Goal: Transaction & Acquisition: Download file/media

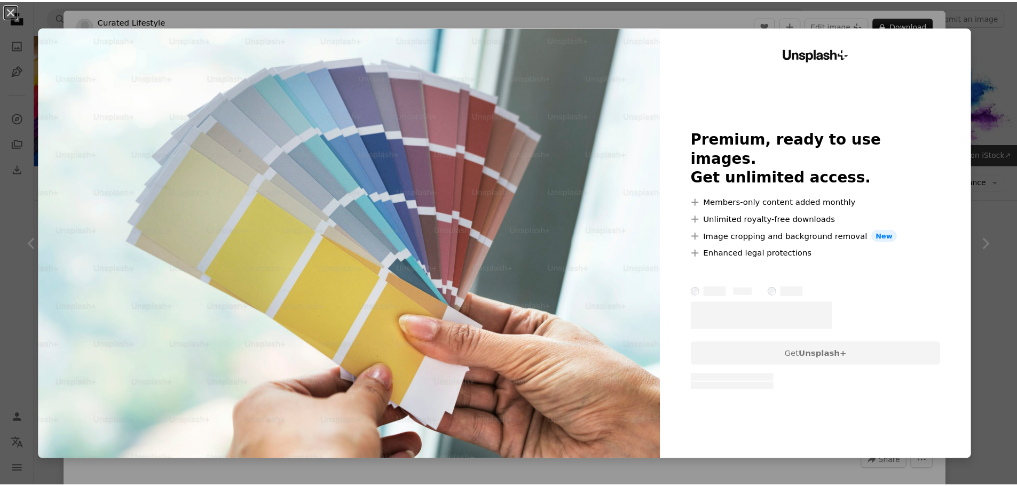
scroll to position [1357, 0]
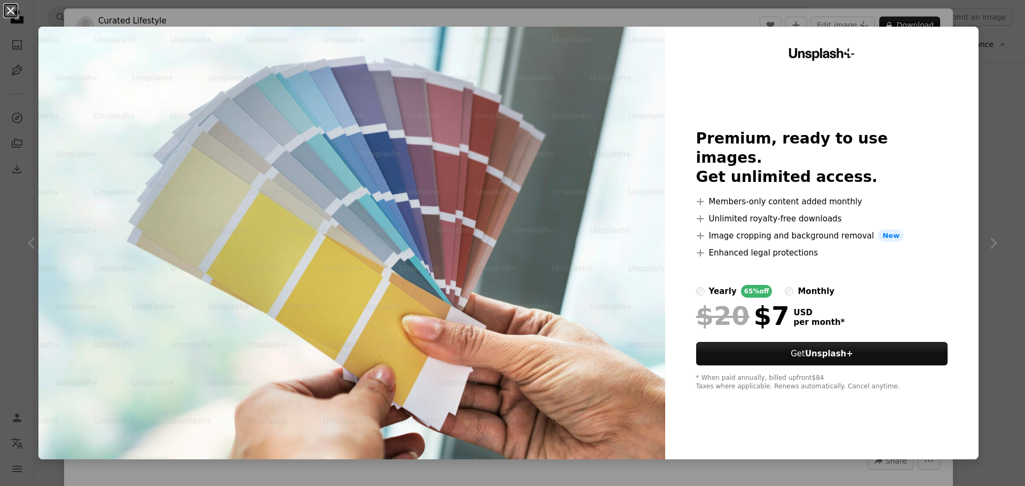
click at [8, 11] on button "An X shape" at bounding box center [10, 10] width 13 height 13
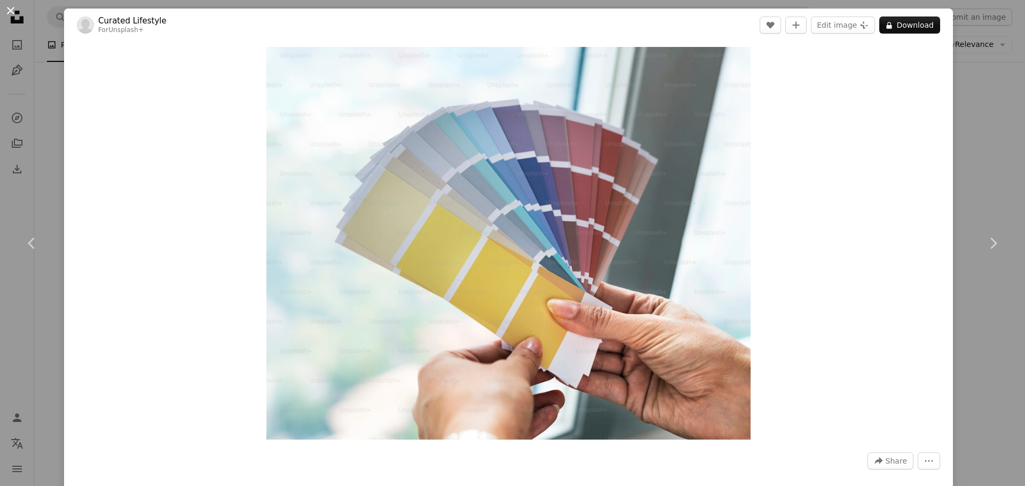
click at [12, 9] on button "An X shape" at bounding box center [10, 10] width 13 height 13
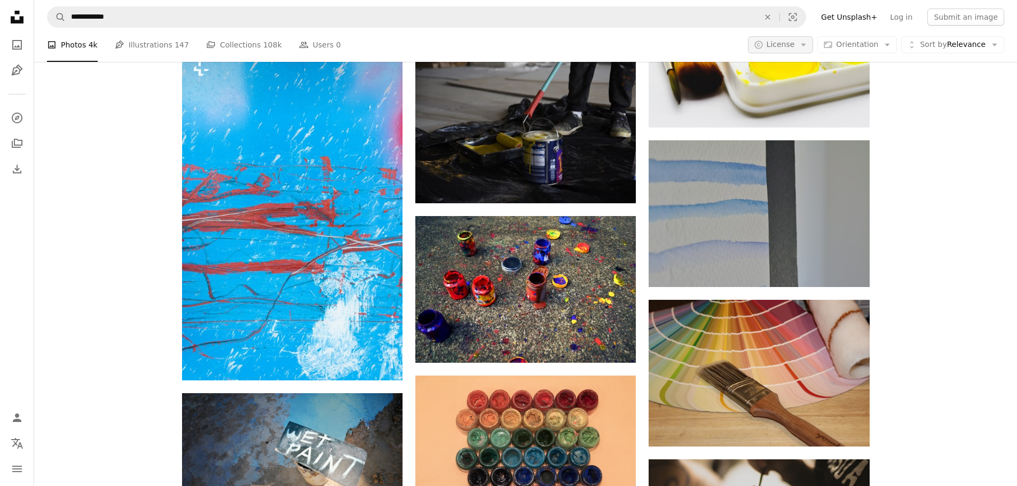
click at [795, 48] on span "License" at bounding box center [781, 44] width 28 height 9
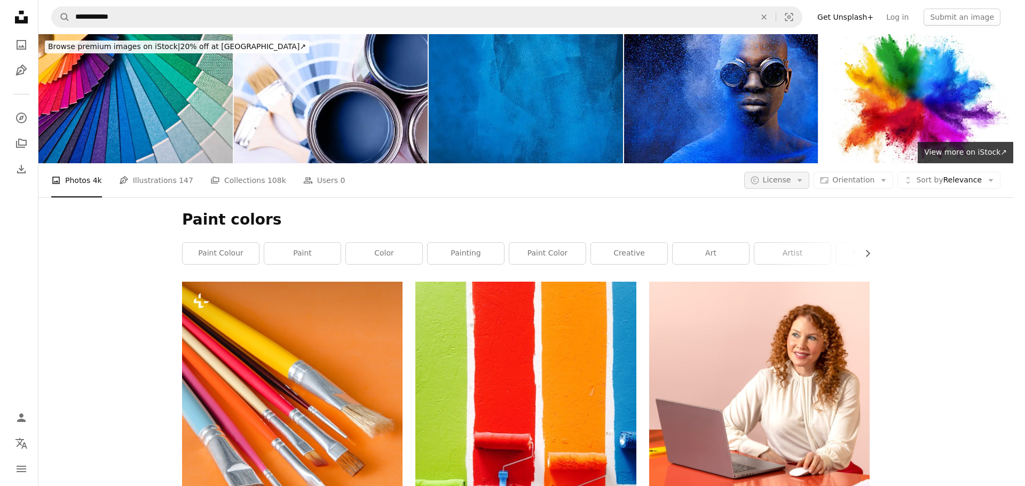
scroll to position [1357, 0]
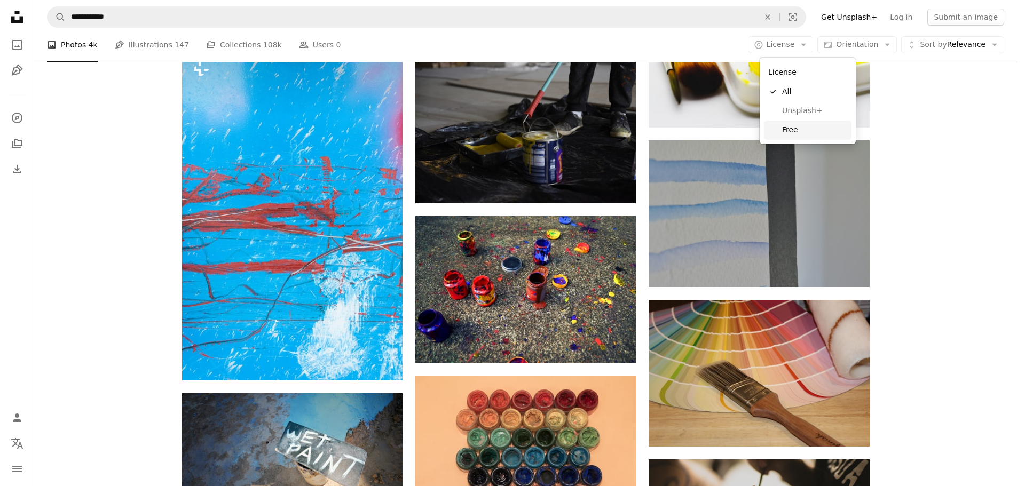
click at [800, 129] on span "Free" at bounding box center [814, 130] width 65 height 11
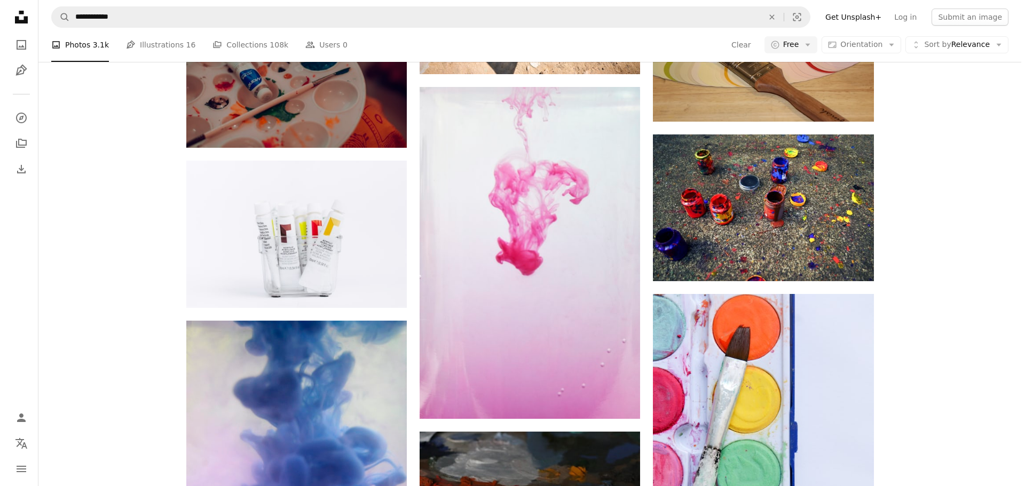
scroll to position [1068, 0]
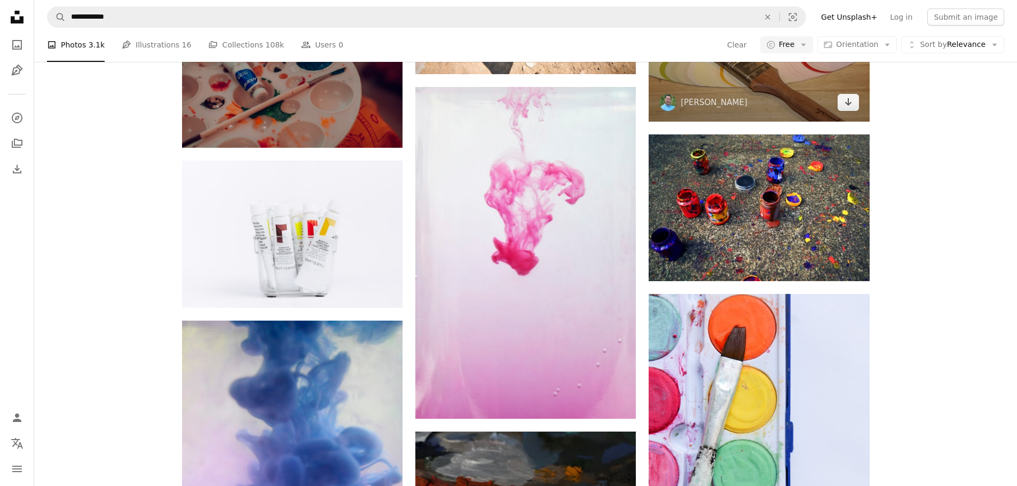
click at [767, 121] on img at bounding box center [759, 47] width 220 height 147
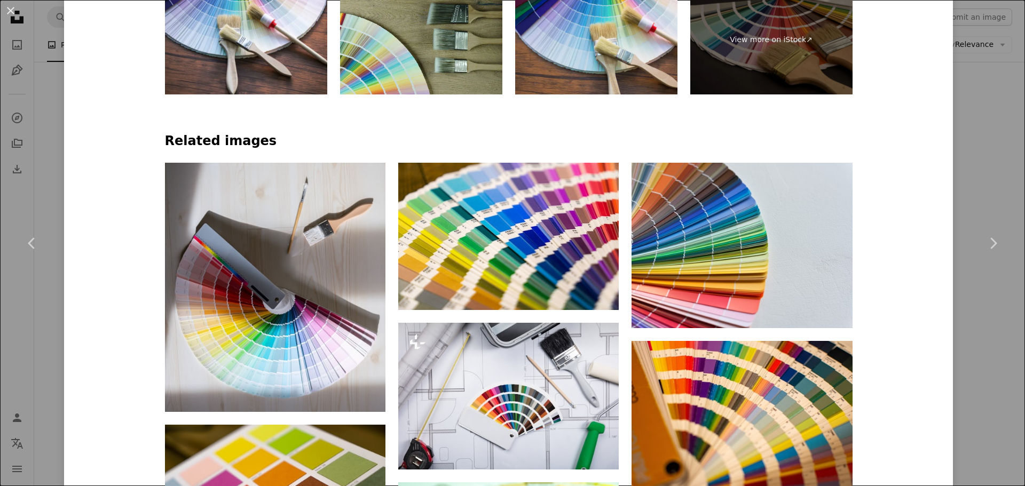
scroll to position [650, 0]
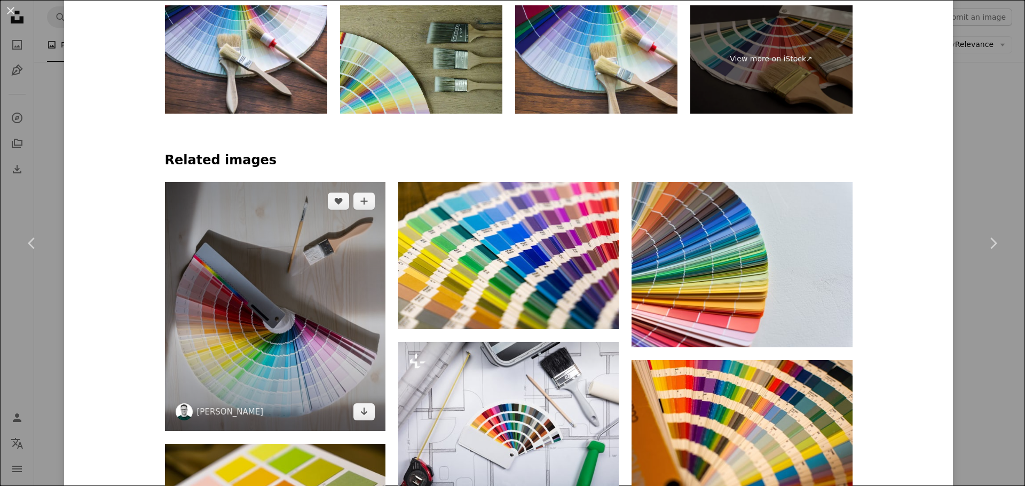
click at [242, 341] on img at bounding box center [275, 306] width 220 height 249
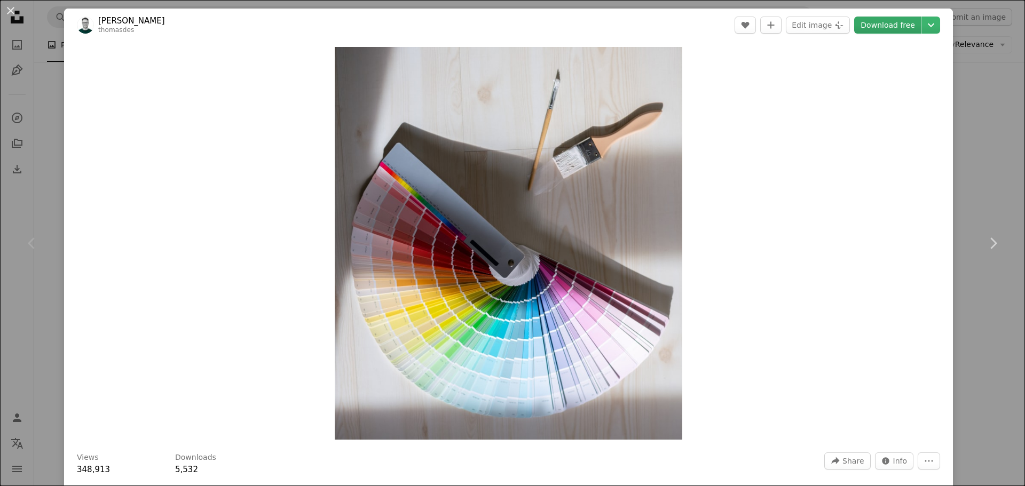
click at [884, 28] on link "Download free" at bounding box center [887, 25] width 67 height 17
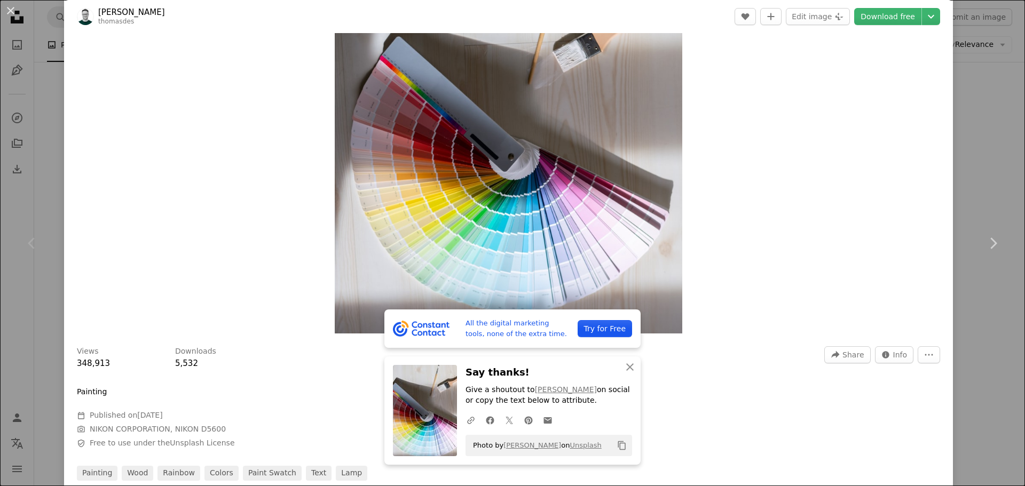
scroll to position [214, 0]
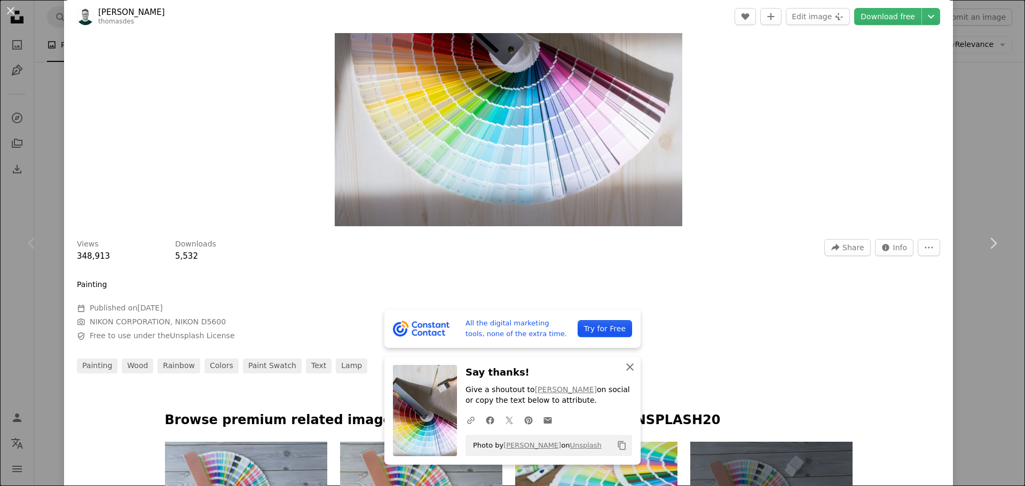
click at [629, 366] on icon "An X shape" at bounding box center [630, 367] width 13 height 13
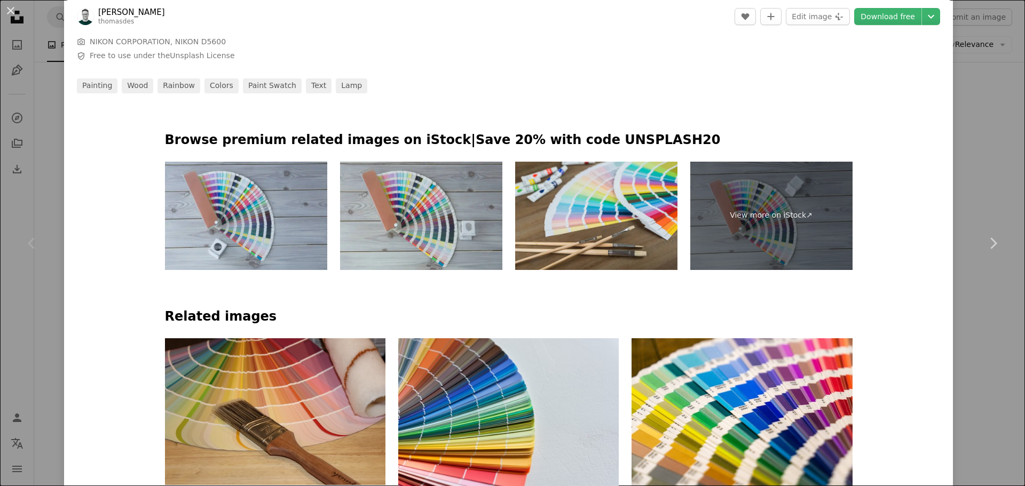
scroll to position [694, 0]
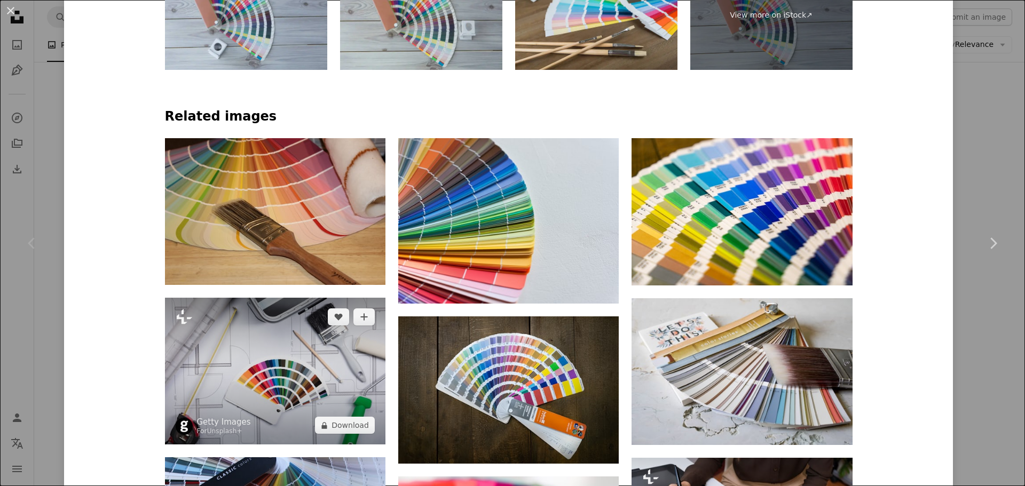
click at [286, 369] on img at bounding box center [275, 371] width 220 height 147
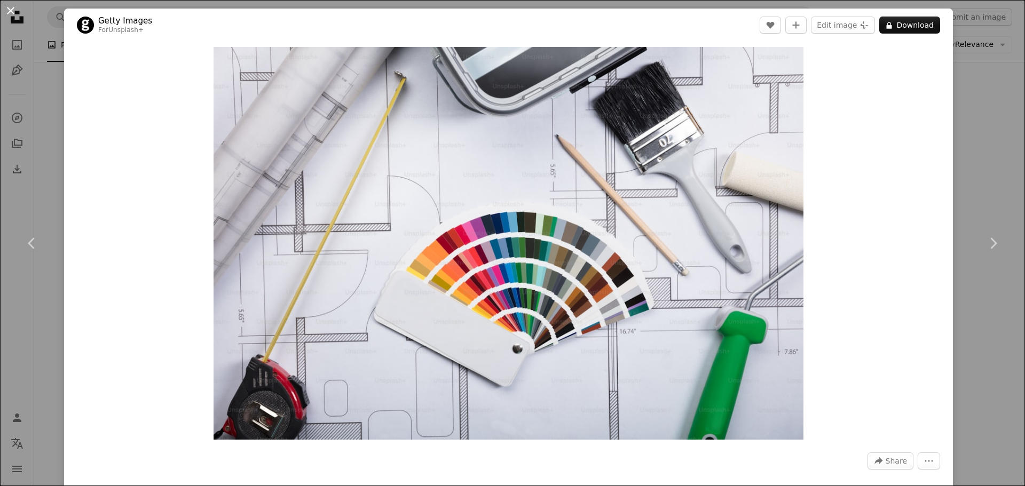
click at [9, 8] on button "An X shape" at bounding box center [10, 10] width 13 height 13
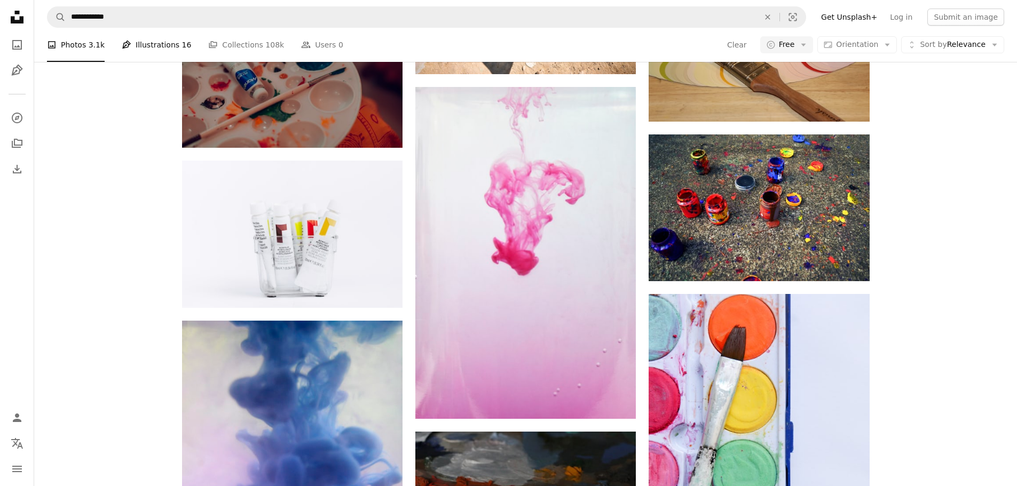
scroll to position [1602, 0]
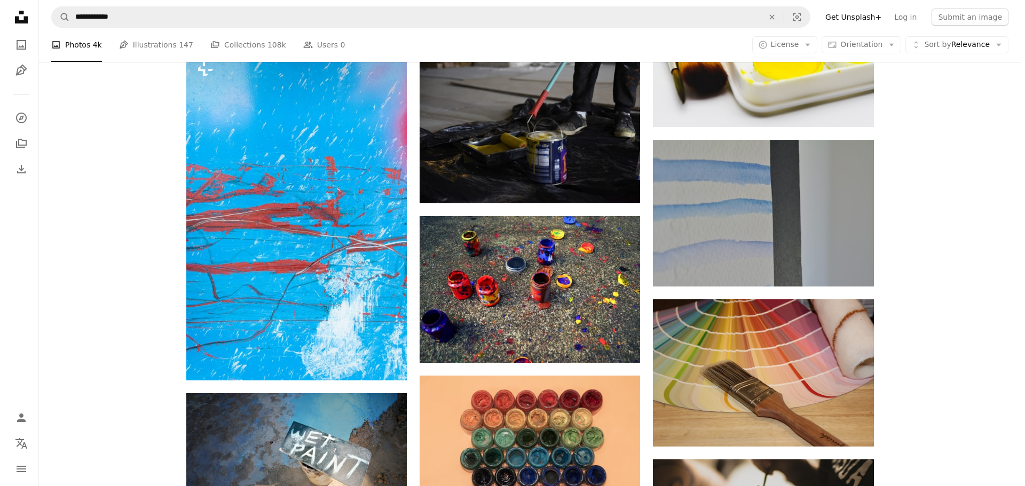
scroll to position [1323, 0]
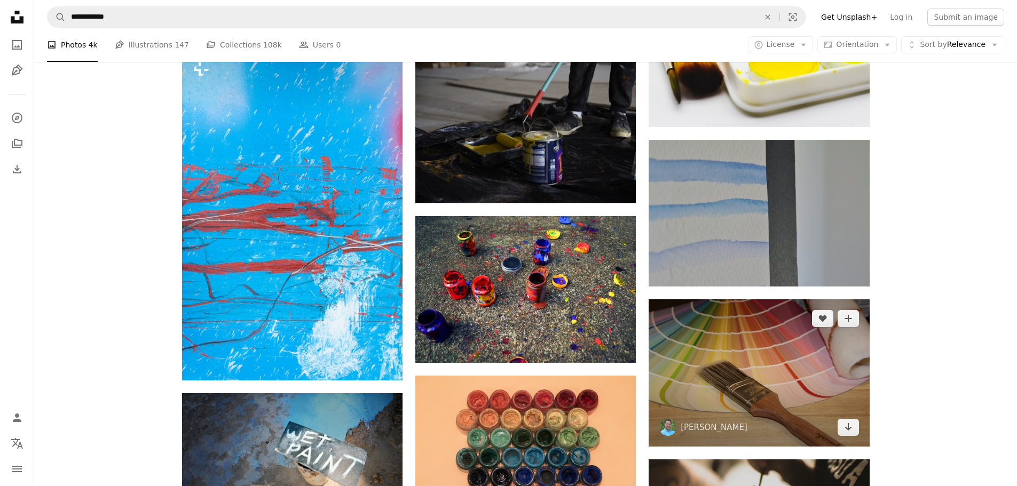
click at [716, 361] on img at bounding box center [759, 373] width 220 height 147
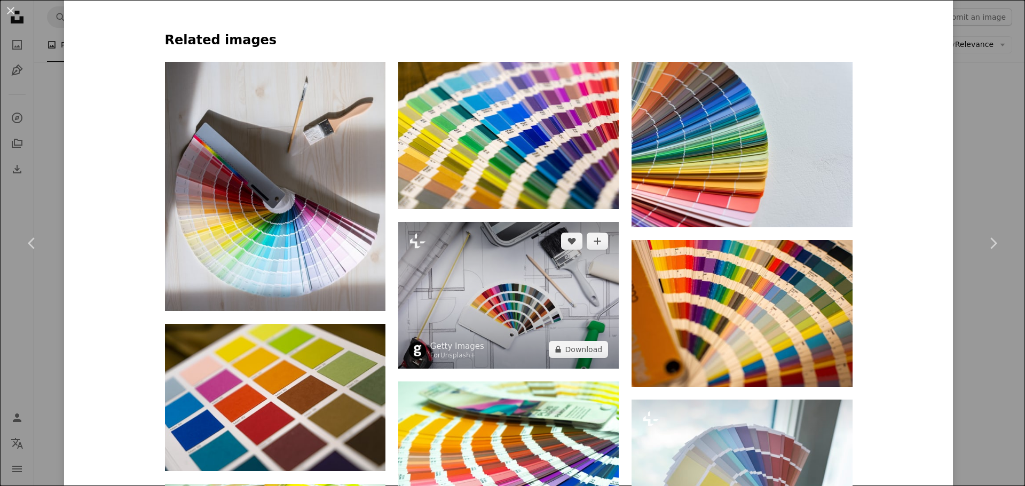
scroll to position [801, 0]
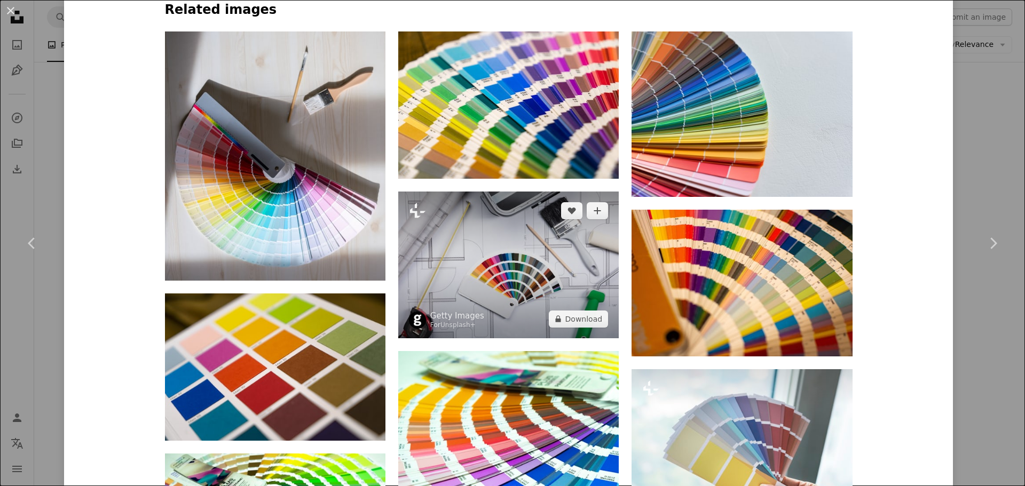
click at [503, 273] on img at bounding box center [508, 265] width 220 height 147
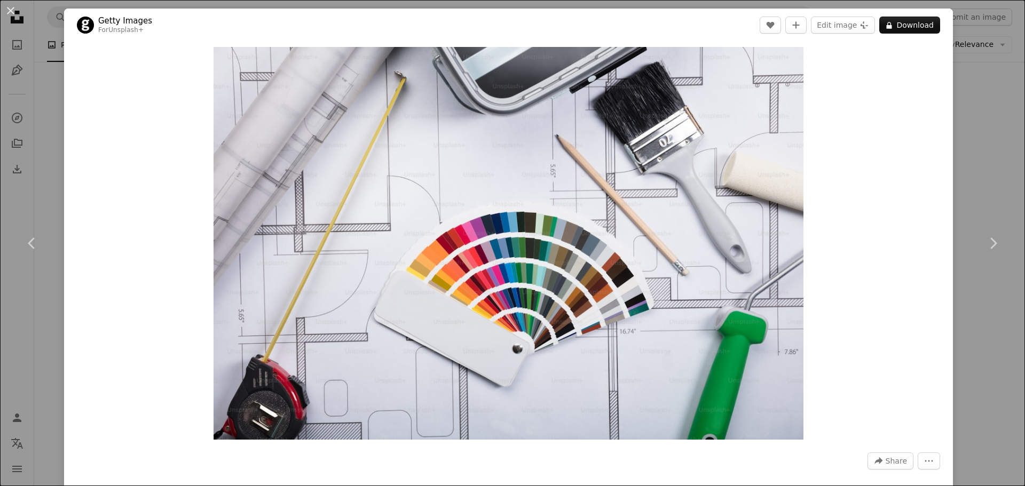
click at [13, 7] on button "An X shape" at bounding box center [10, 10] width 13 height 13
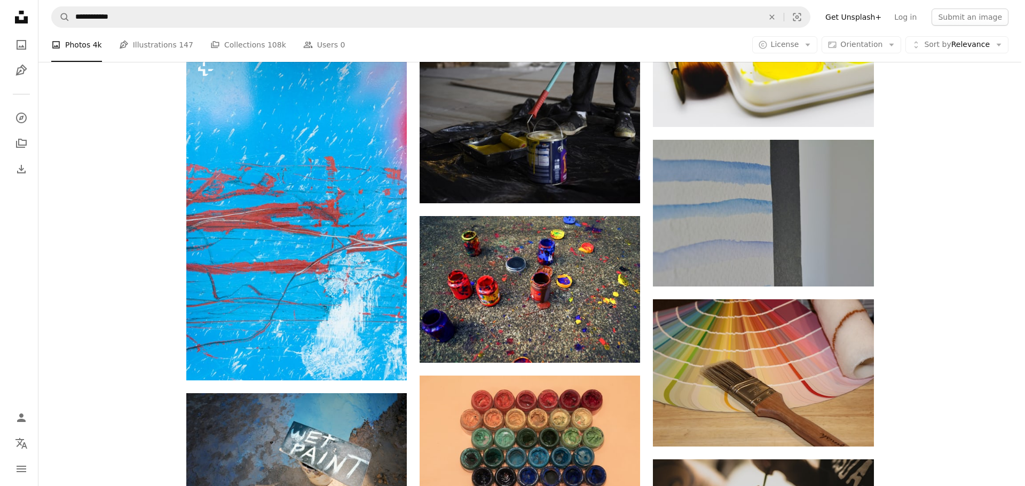
scroll to position [683, 0]
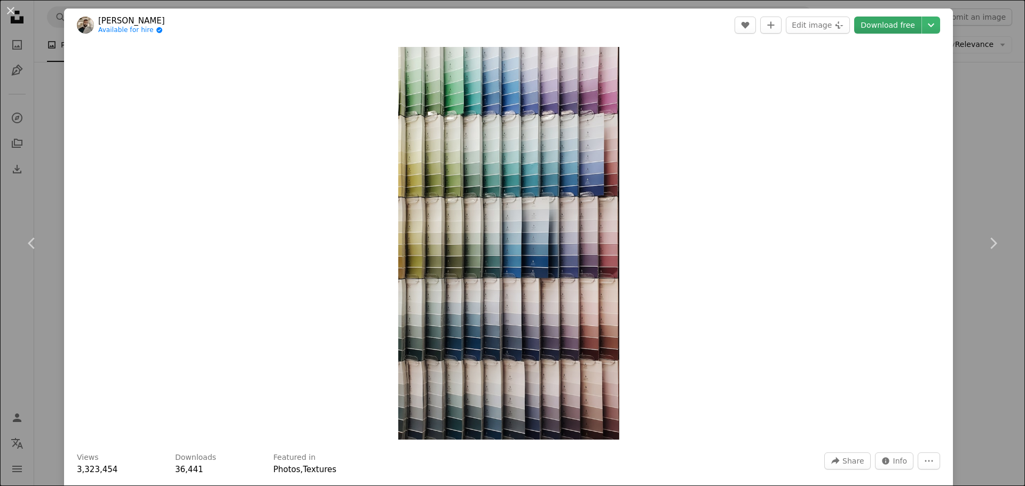
click at [878, 28] on link "Download free" at bounding box center [887, 25] width 67 height 17
